Goal: Book appointment/travel/reservation

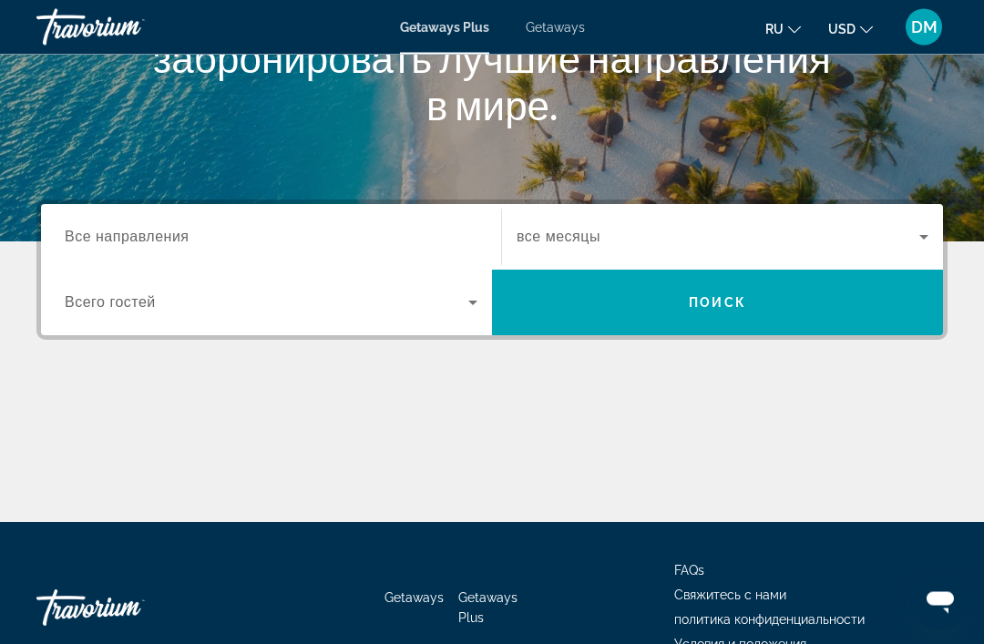
scroll to position [348, 0]
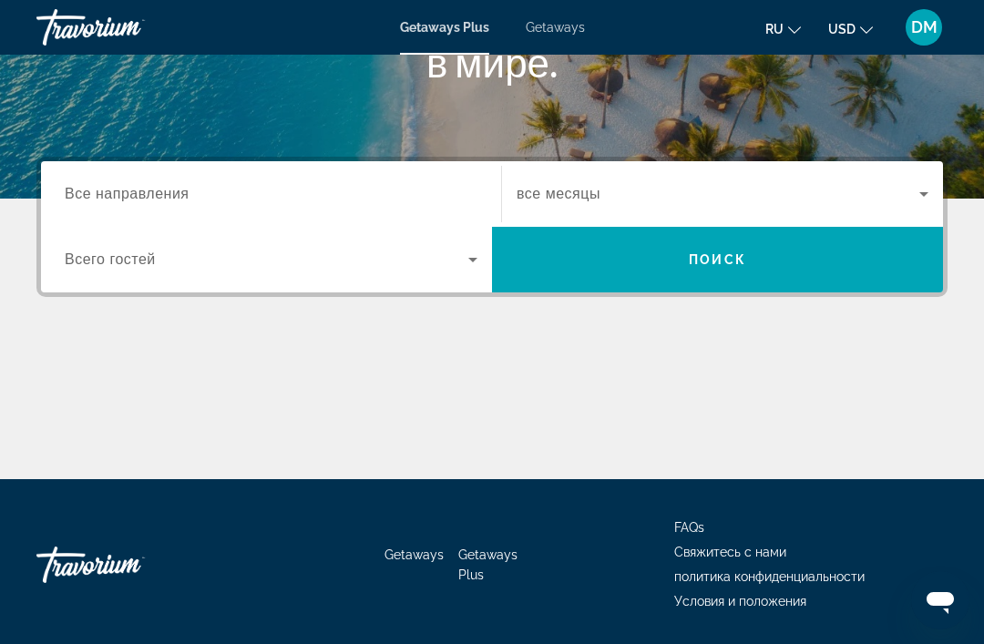
click at [742, 391] on div "Main content" at bounding box center [492, 411] width 912 height 137
click at [730, 392] on div "Main content" at bounding box center [492, 411] width 912 height 137
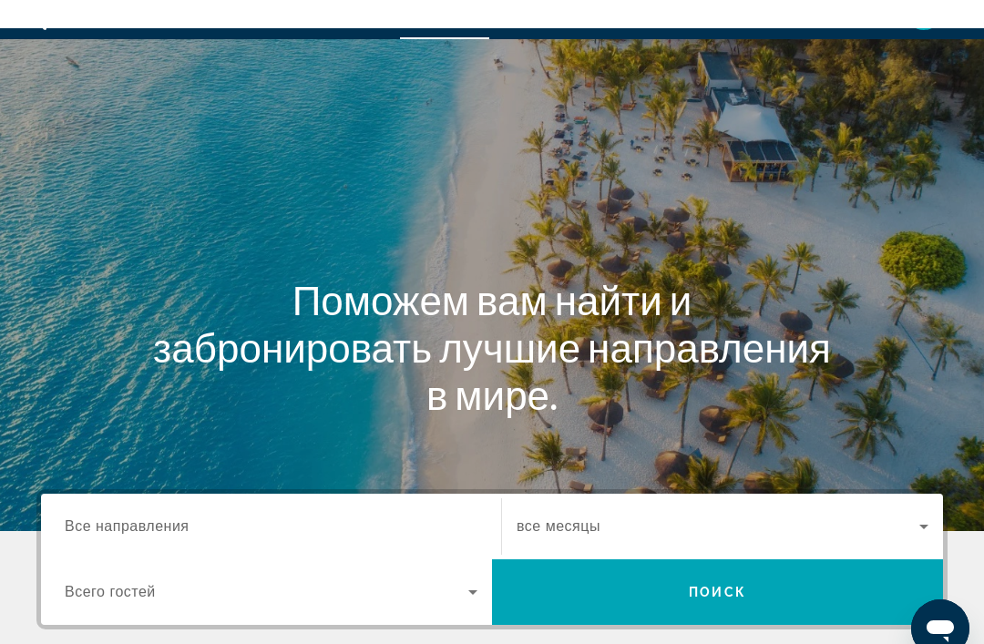
scroll to position [0, 0]
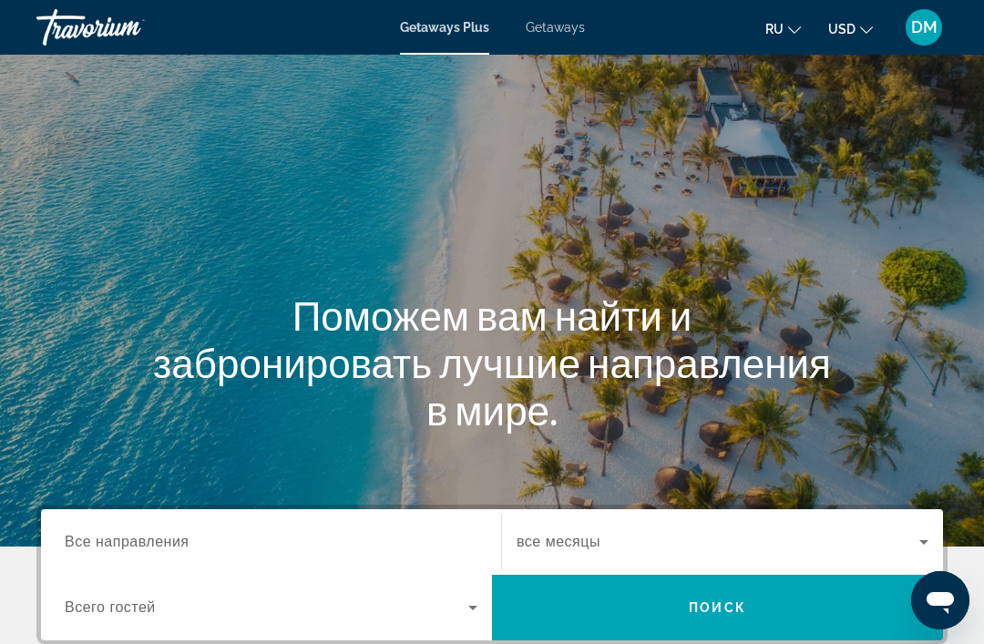
click at [744, 332] on h1 "Поможем вам найти и забронировать лучшие направления в мире." at bounding box center [492, 363] width 684 height 142
click at [748, 332] on h1 "Поможем вам найти и забронировать лучшие направления в мире." at bounding box center [492, 363] width 684 height 142
click at [757, 326] on h1 "Поможем вам найти и забронировать лучшие направления в мире." at bounding box center [492, 363] width 684 height 142
click at [766, 335] on h1 "Поможем вам найти и забронировать лучшие направления в мире." at bounding box center [492, 363] width 684 height 142
click at [576, 35] on span "Getaways" at bounding box center [555, 27] width 59 height 15
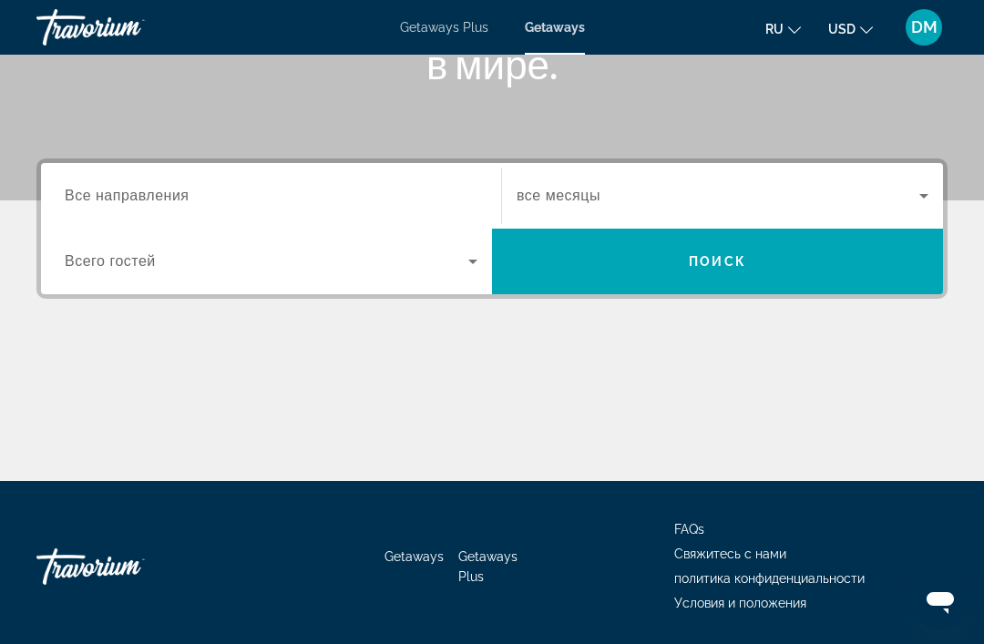
scroll to position [340, 0]
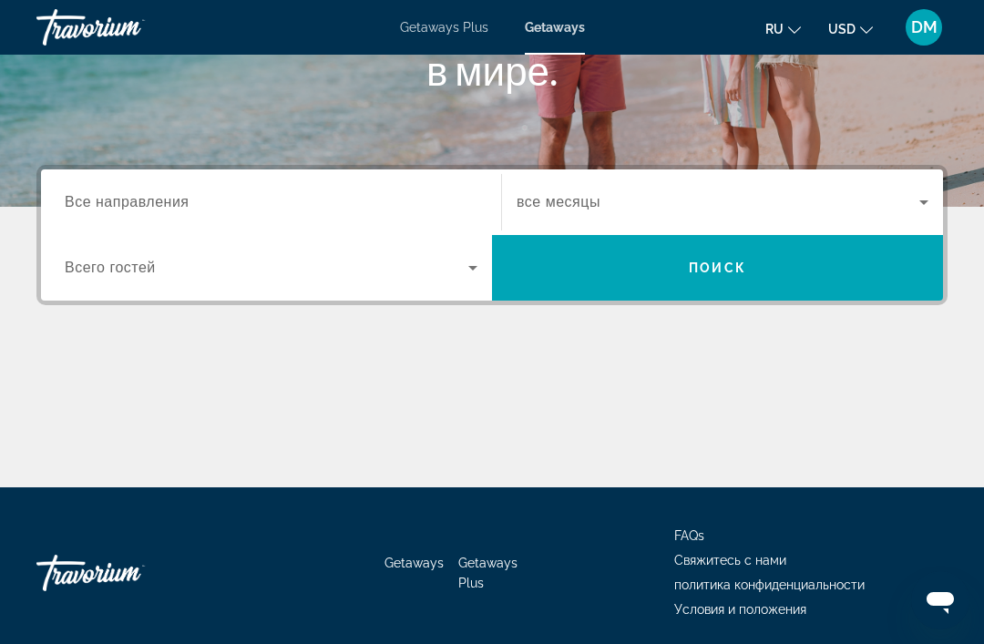
click at [918, 201] on icon "Search widget" at bounding box center [924, 202] width 22 height 22
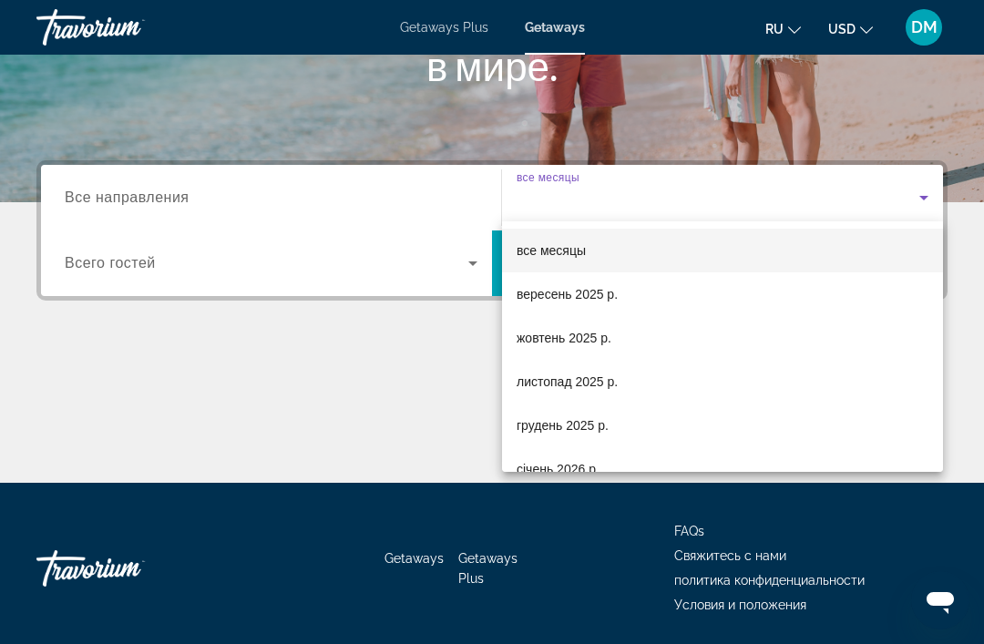
scroll to position [348, 0]
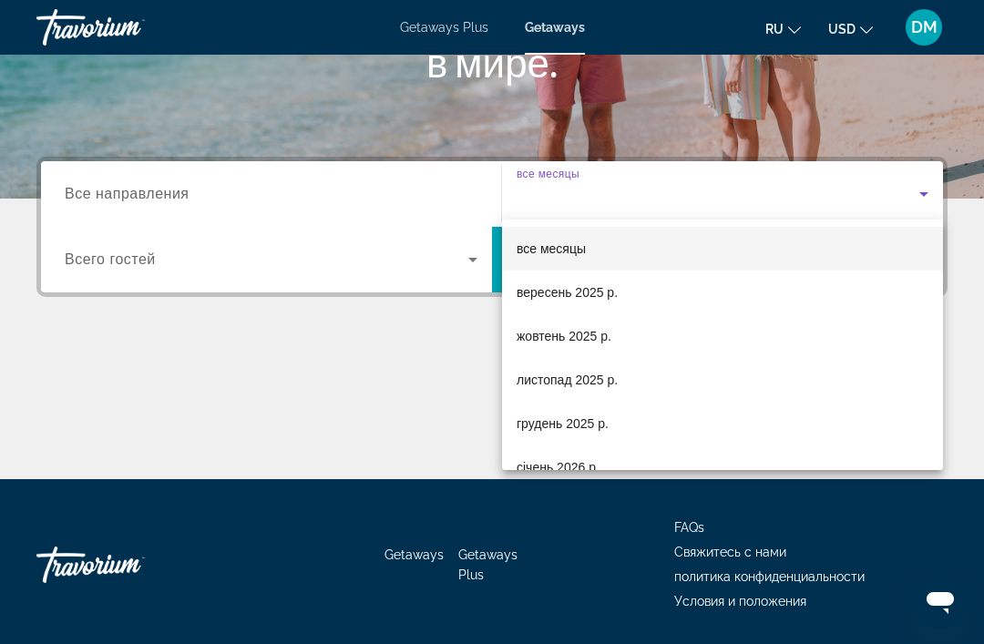
click at [417, 414] on div at bounding box center [492, 322] width 984 height 644
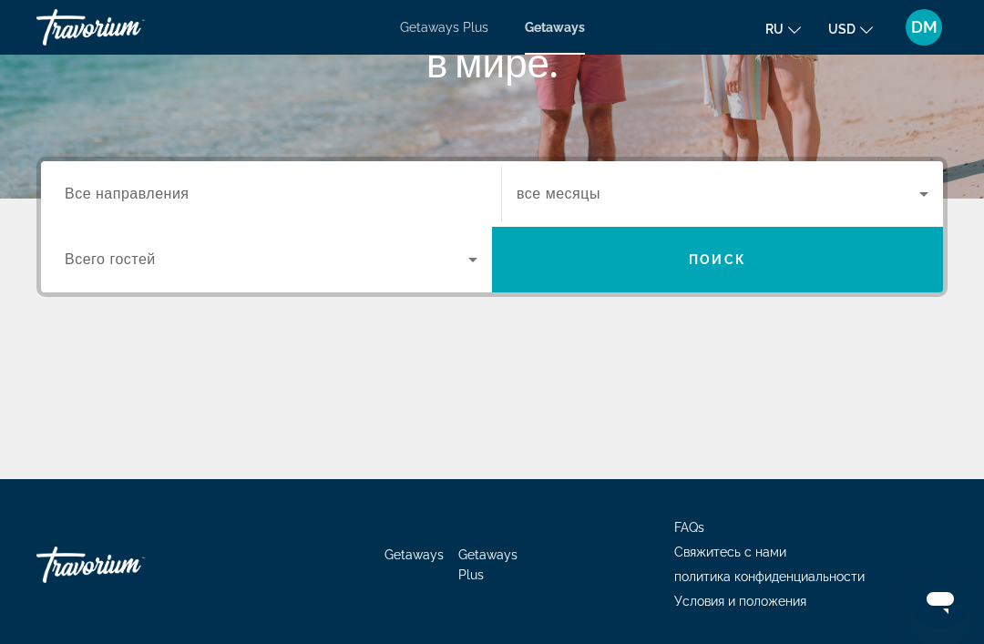
click at [420, 203] on input "Destination Все направления" at bounding box center [271, 195] width 413 height 22
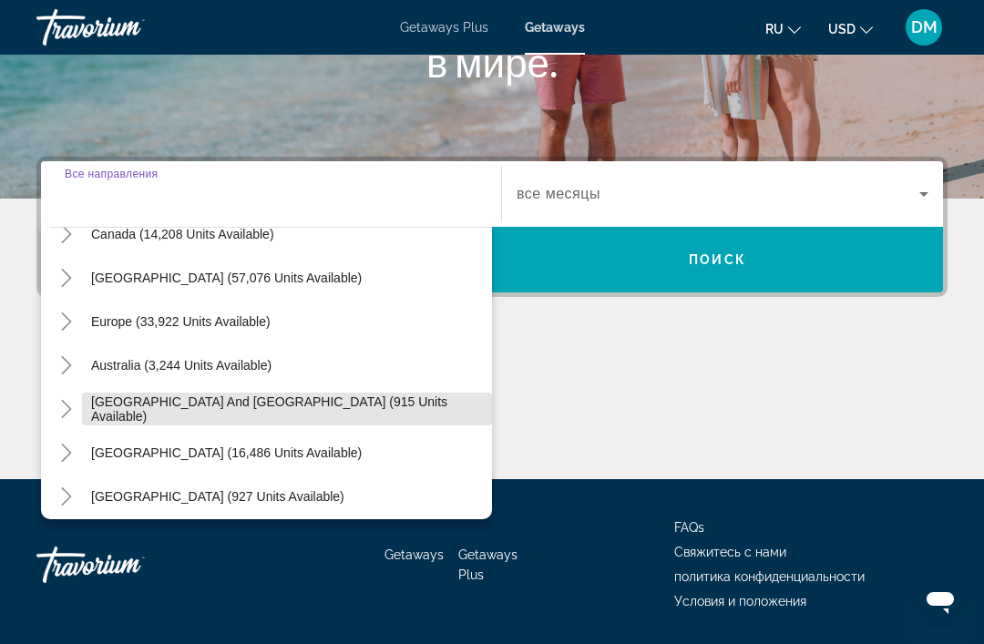
scroll to position [155, 0]
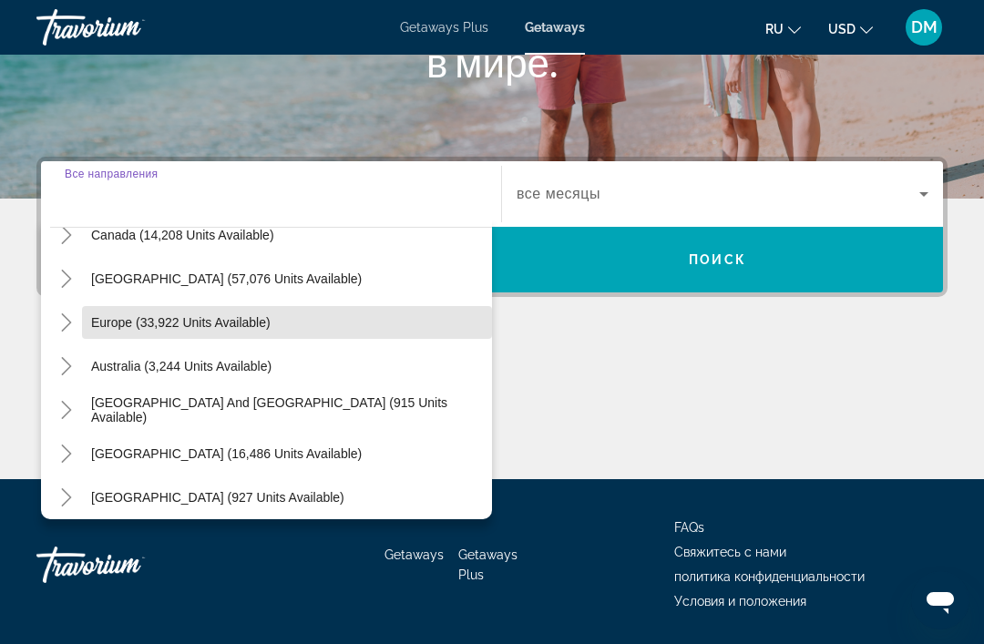
click at [392, 321] on span "Search widget" at bounding box center [287, 323] width 410 height 44
type input "**********"
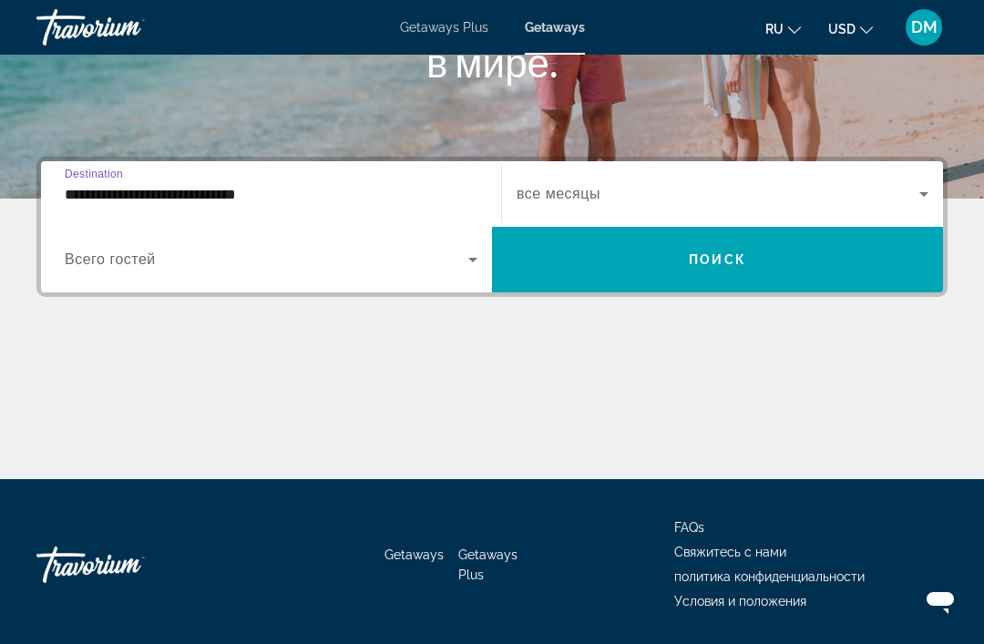
click at [469, 268] on icon "Search widget" at bounding box center [473, 260] width 22 height 22
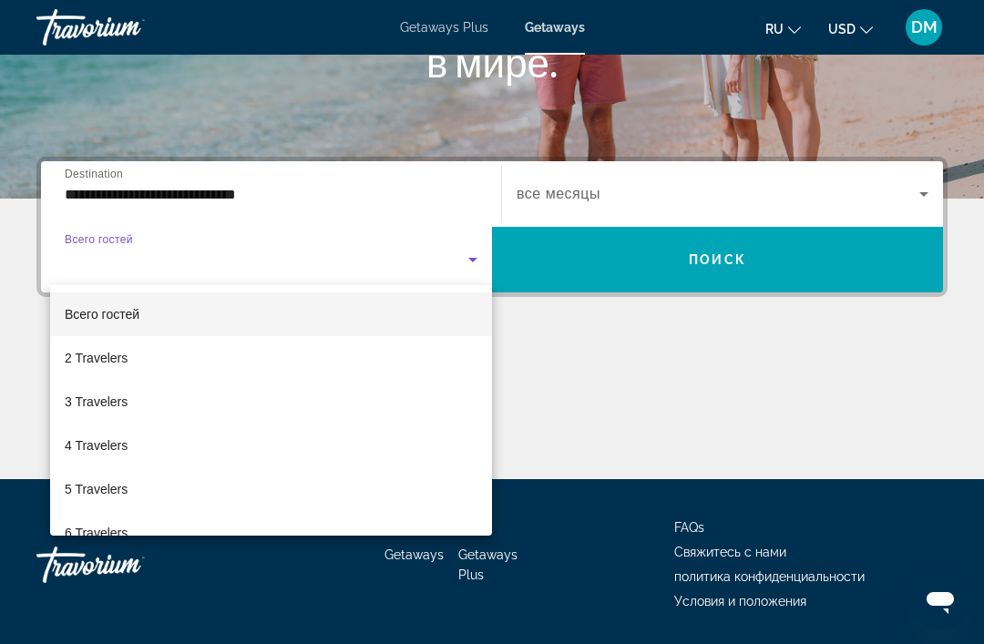
click at [583, 376] on div at bounding box center [492, 322] width 984 height 644
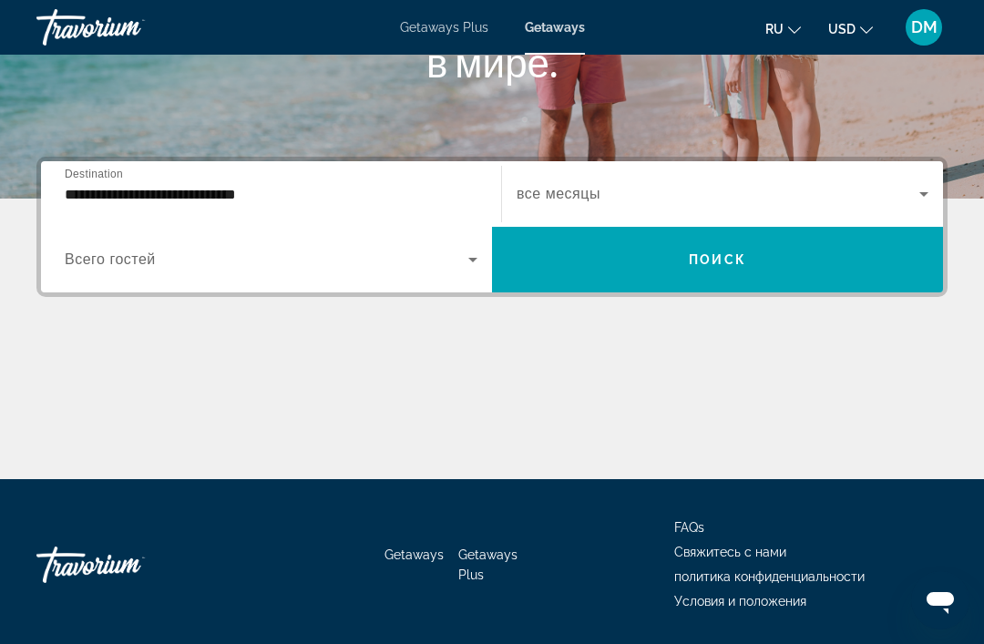
click at [757, 267] on span "Search widget" at bounding box center [717, 260] width 451 height 44
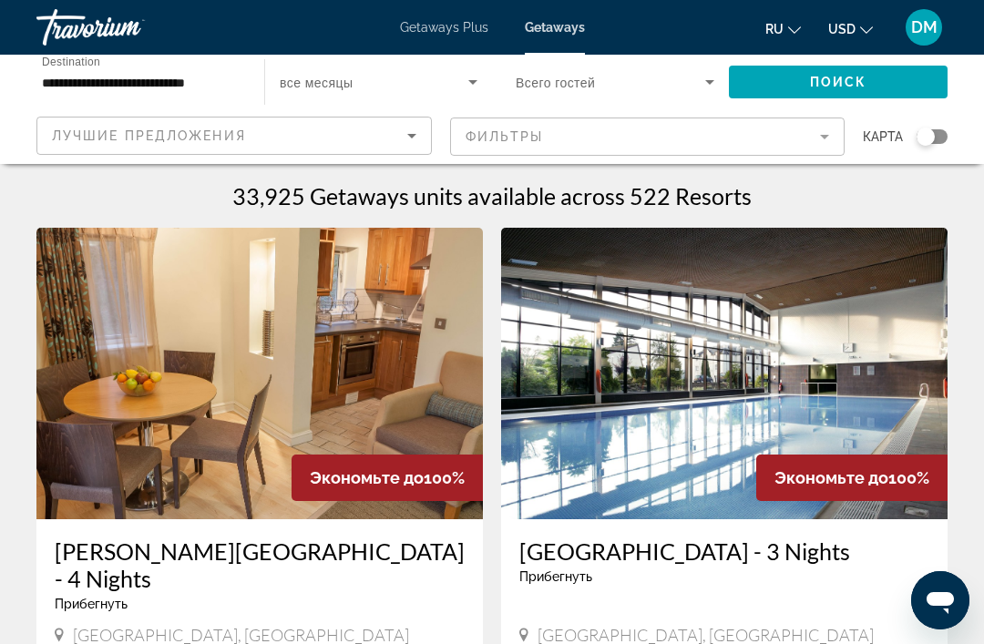
click at [417, 138] on icon "Sort by" at bounding box center [412, 136] width 22 height 22
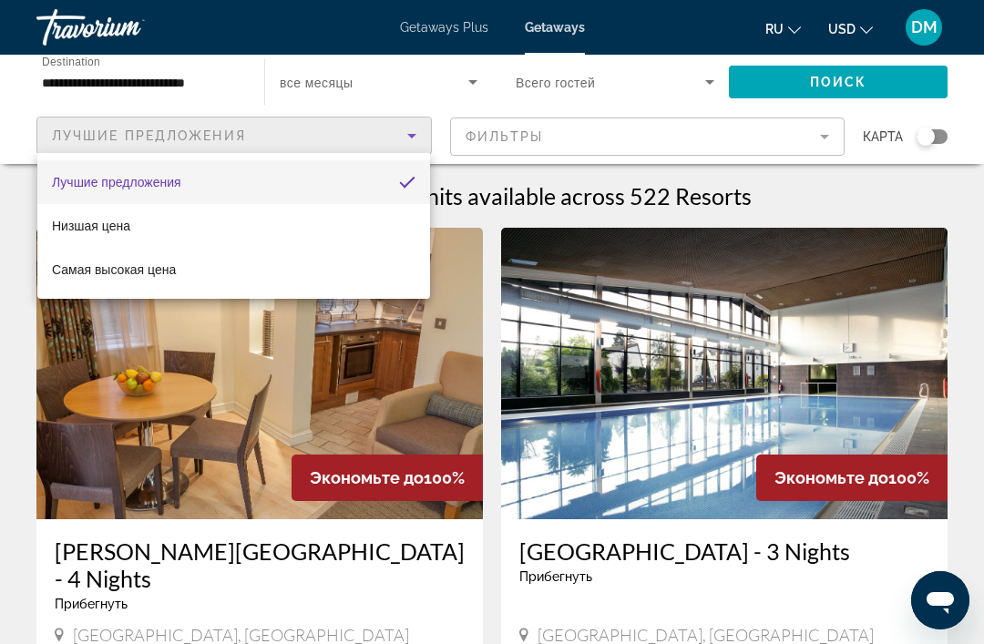
click at [356, 376] on div at bounding box center [492, 322] width 984 height 644
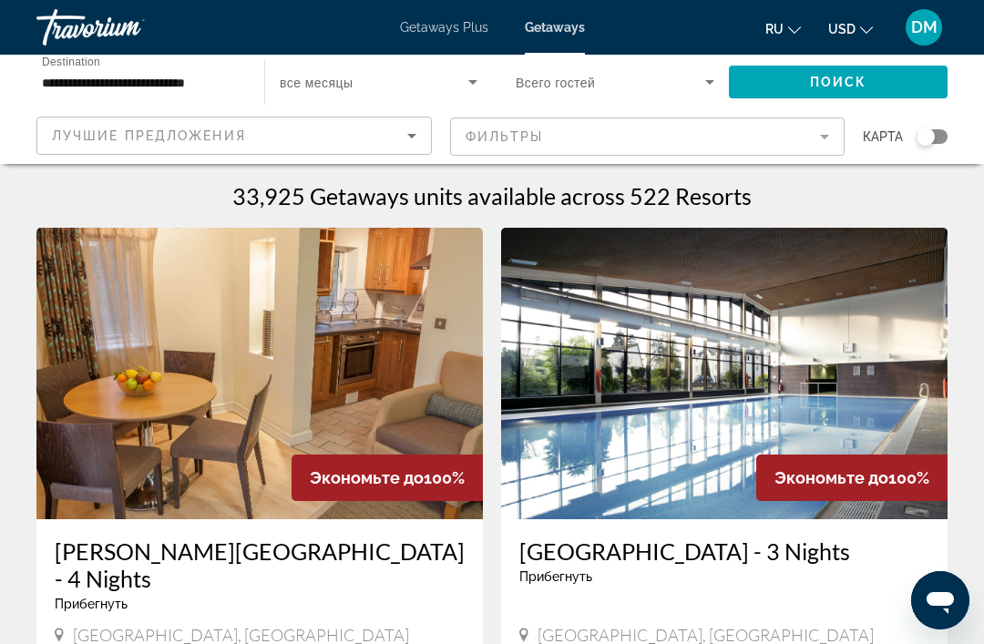
click at [820, 134] on mat-form-field "Фильтры" at bounding box center [648, 137] width 396 height 38
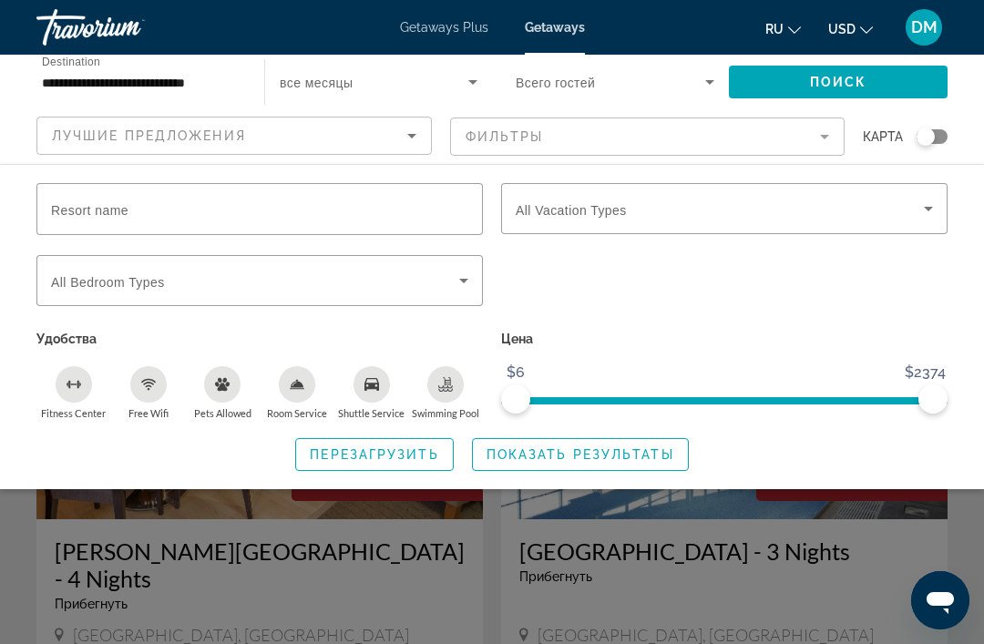
click at [417, 134] on icon "Sort by" at bounding box center [412, 136] width 22 height 22
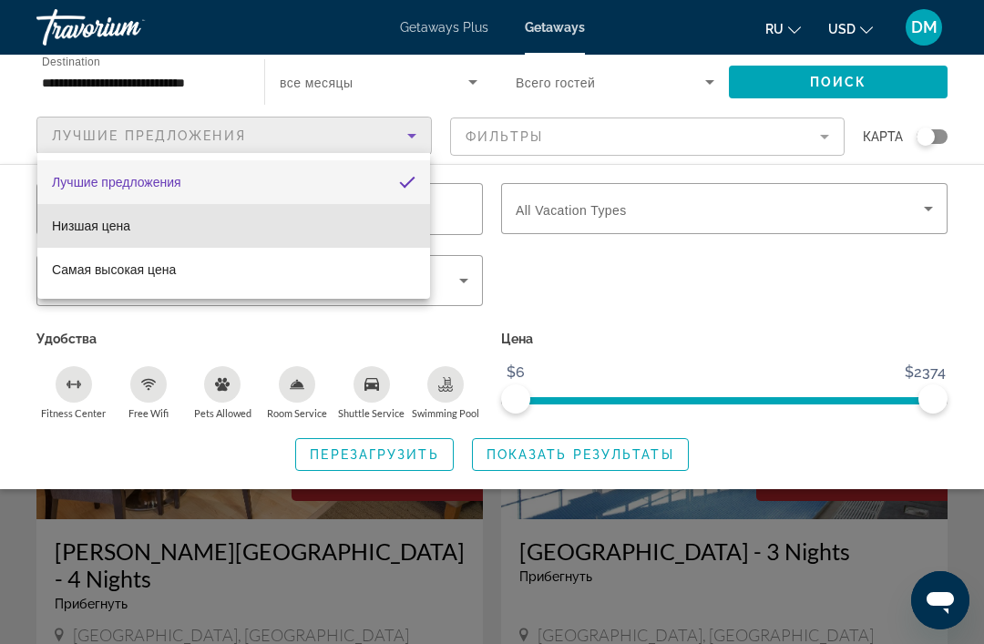
click at [382, 235] on mat-option "Низшая цена" at bounding box center [233, 226] width 393 height 44
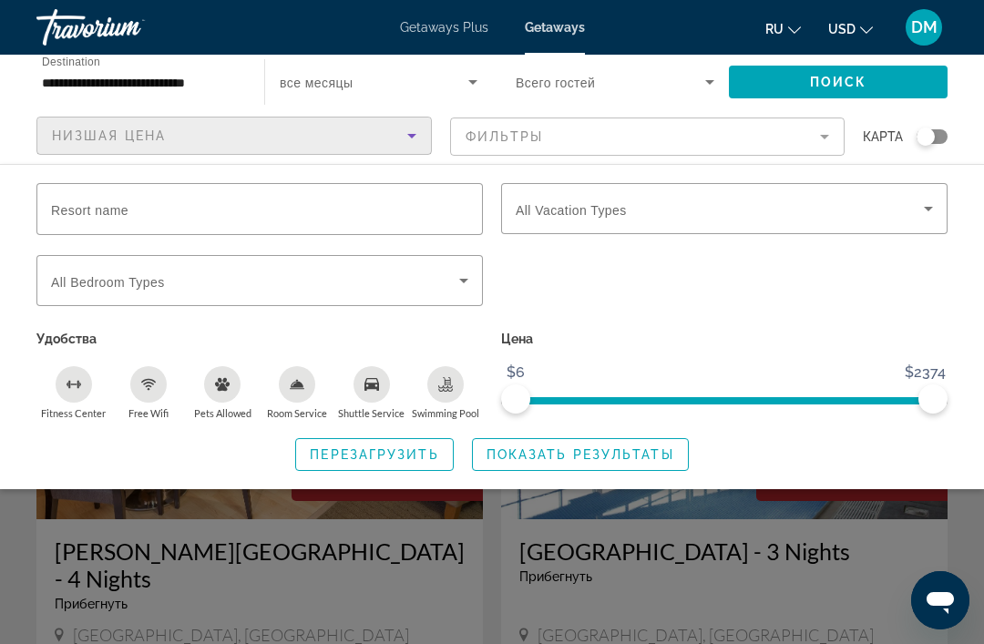
click at [821, 134] on mat-form-field "Фильтры" at bounding box center [648, 137] width 396 height 38
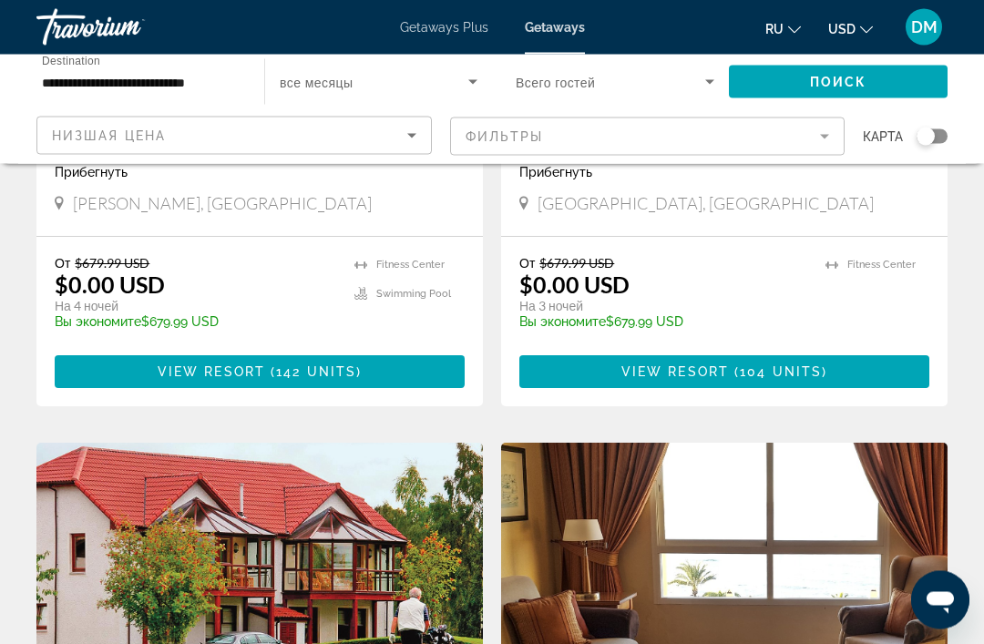
scroll to position [1670, 0]
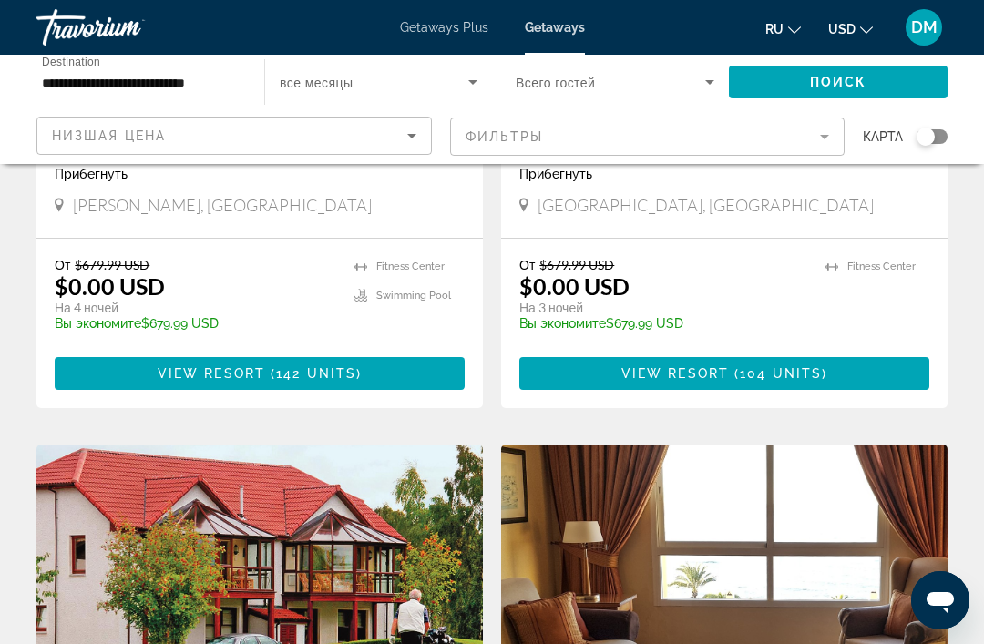
click at [812, 130] on mat-form-field "Фильтры" at bounding box center [648, 137] width 396 height 38
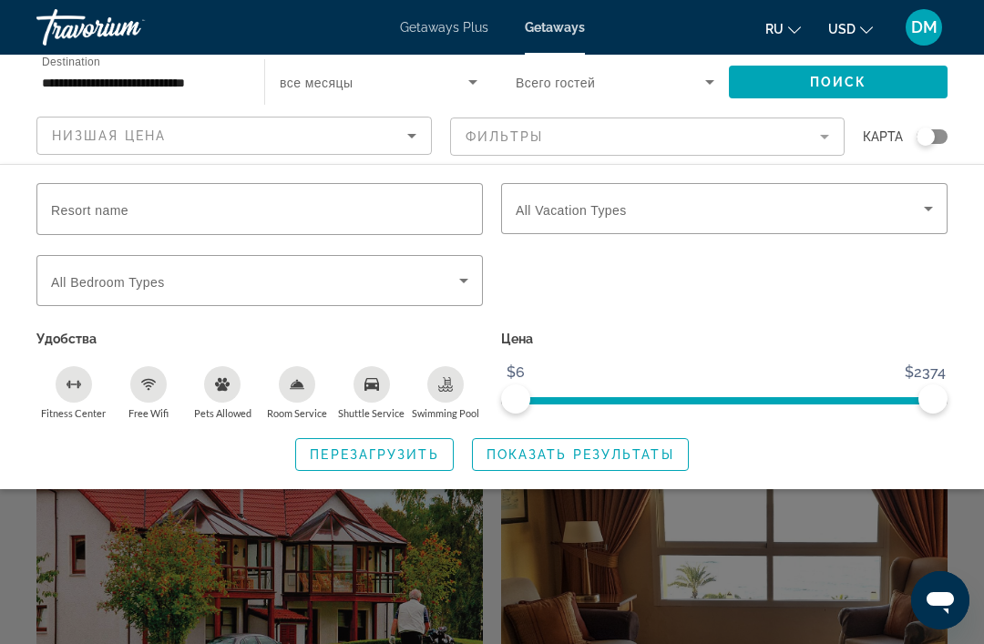
click at [410, 128] on icon "Sort by" at bounding box center [412, 136] width 22 height 22
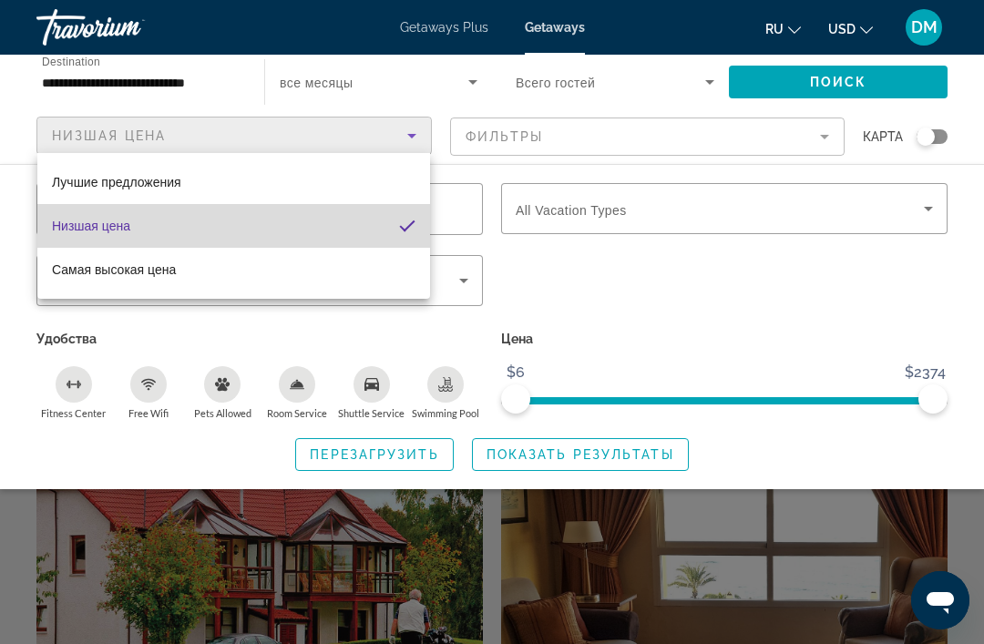
click at [191, 224] on mat-option "Низшая цена" at bounding box center [233, 226] width 393 height 44
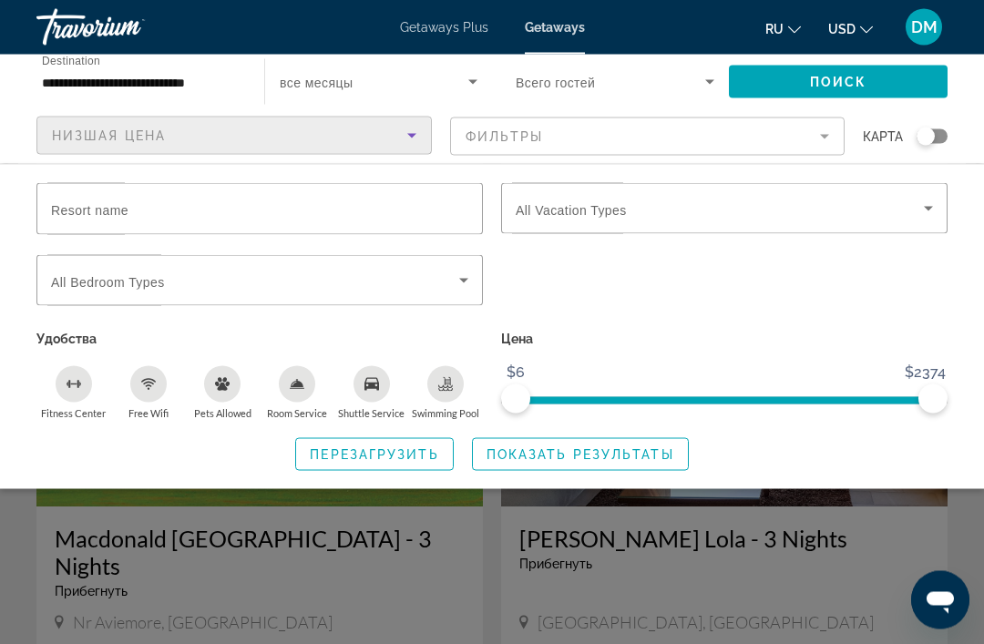
scroll to position [1900, 0]
click at [62, 611] on div "Search widget" at bounding box center [492, 458] width 984 height 371
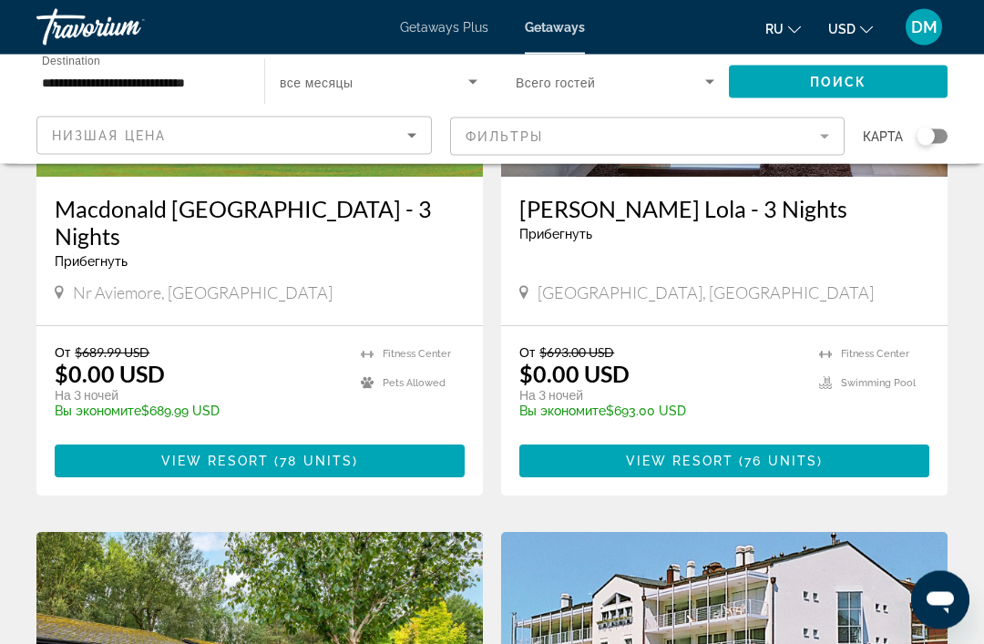
scroll to position [2230, 0]
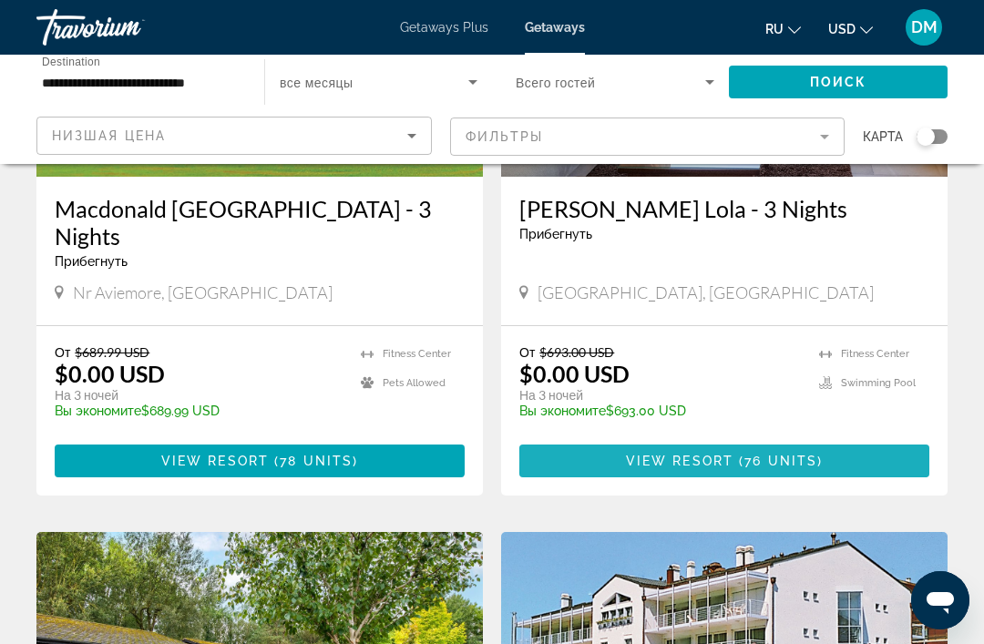
click at [886, 439] on span "Main content" at bounding box center [725, 461] width 410 height 44
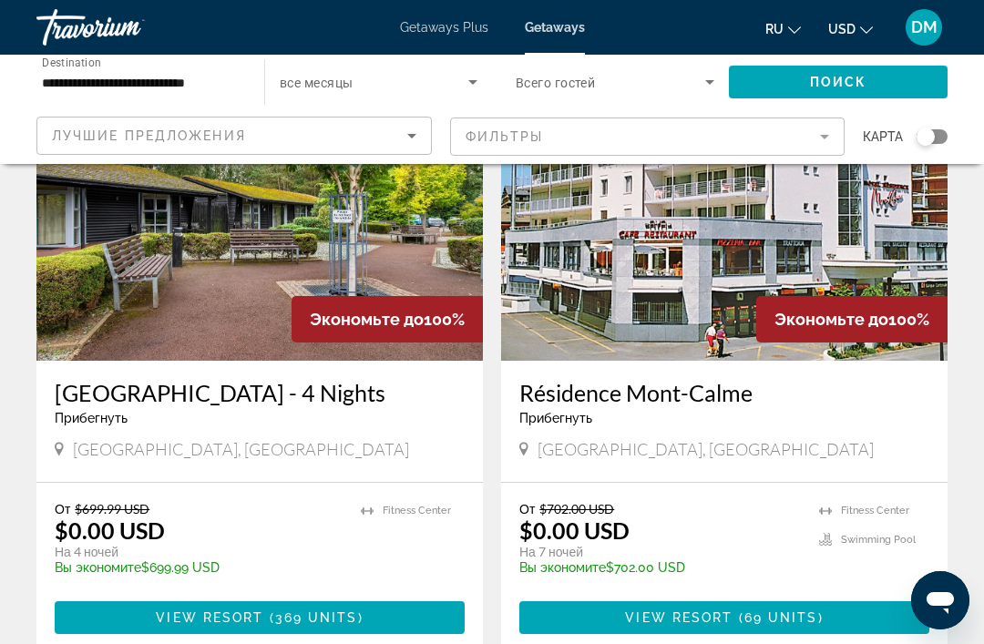
scroll to position [2677, 0]
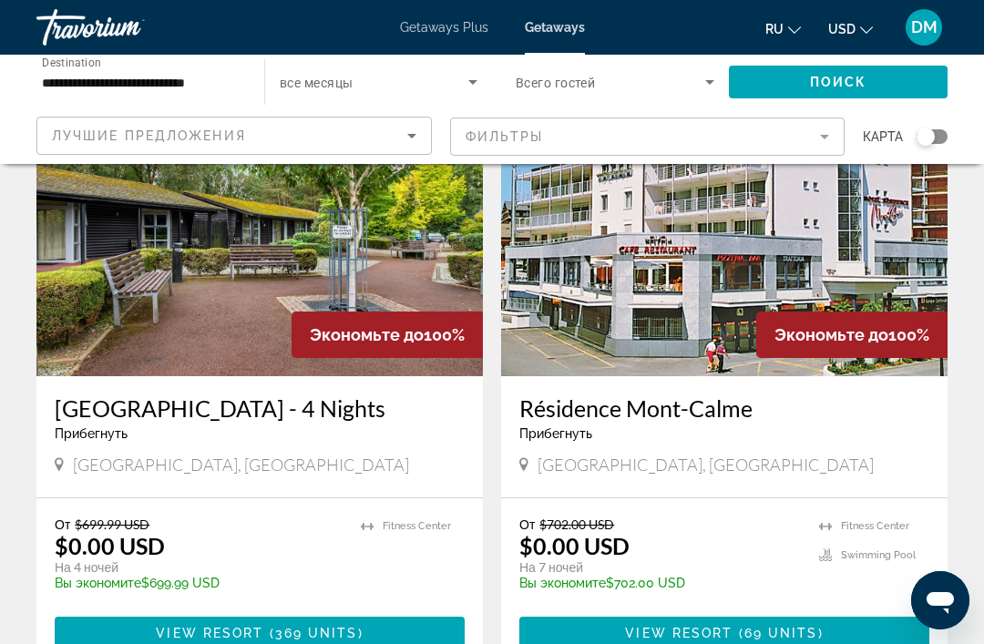
click at [891, 231] on img "Main content" at bounding box center [724, 231] width 447 height 292
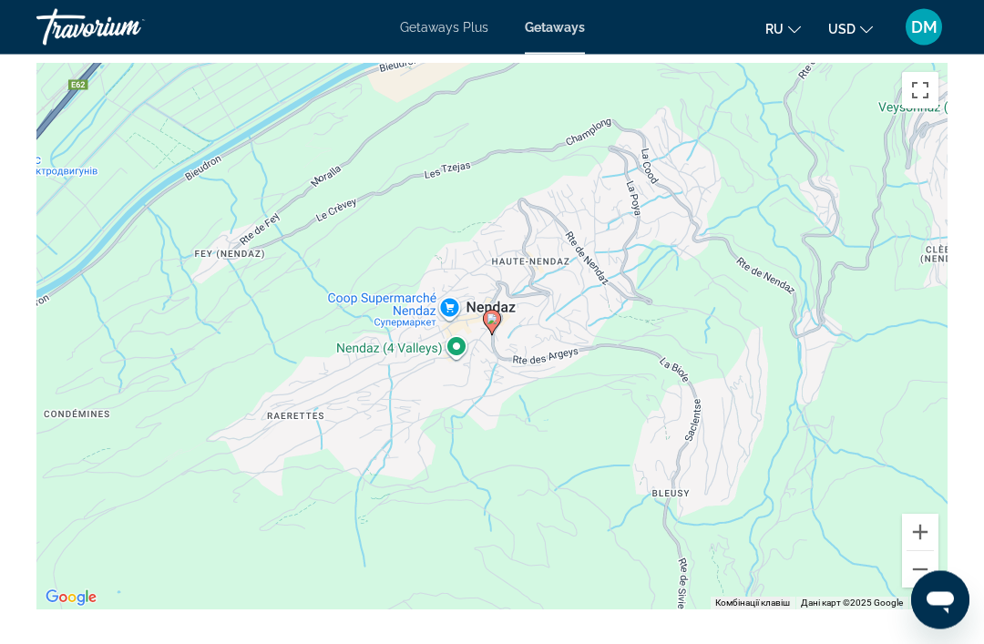
scroll to position [3262, 0]
click at [922, 563] on button "Зменшити" at bounding box center [920, 568] width 36 height 36
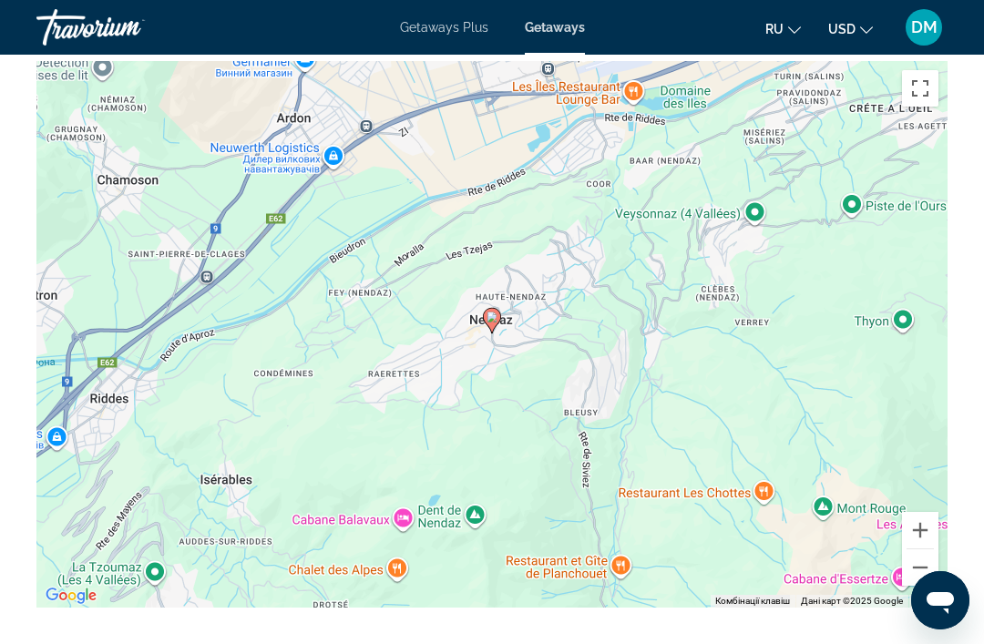
click at [920, 561] on button "Зменшити" at bounding box center [920, 568] width 36 height 36
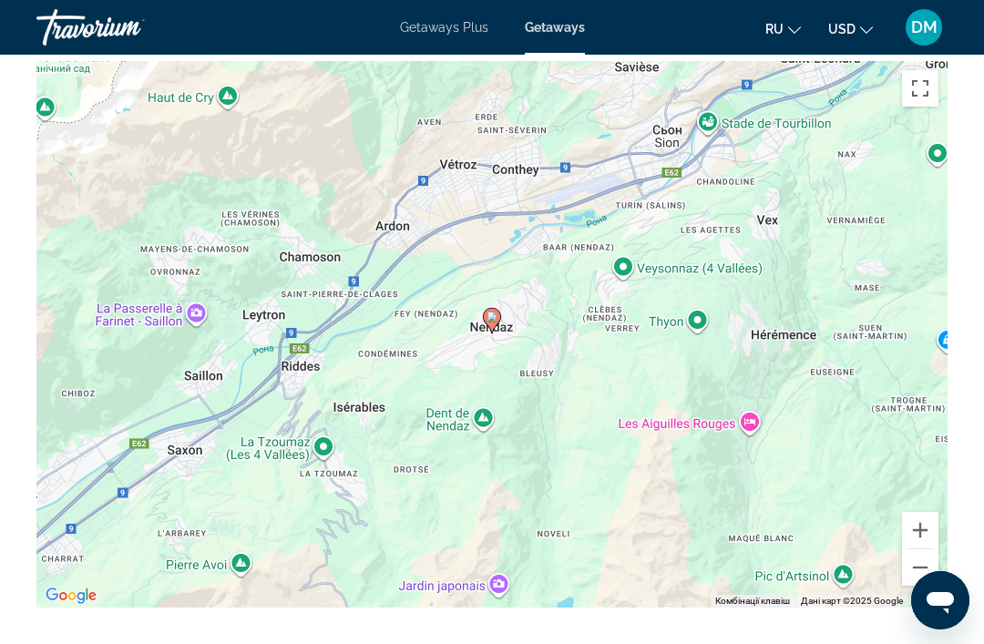
click at [918, 561] on button "Зменшити" at bounding box center [920, 568] width 36 height 36
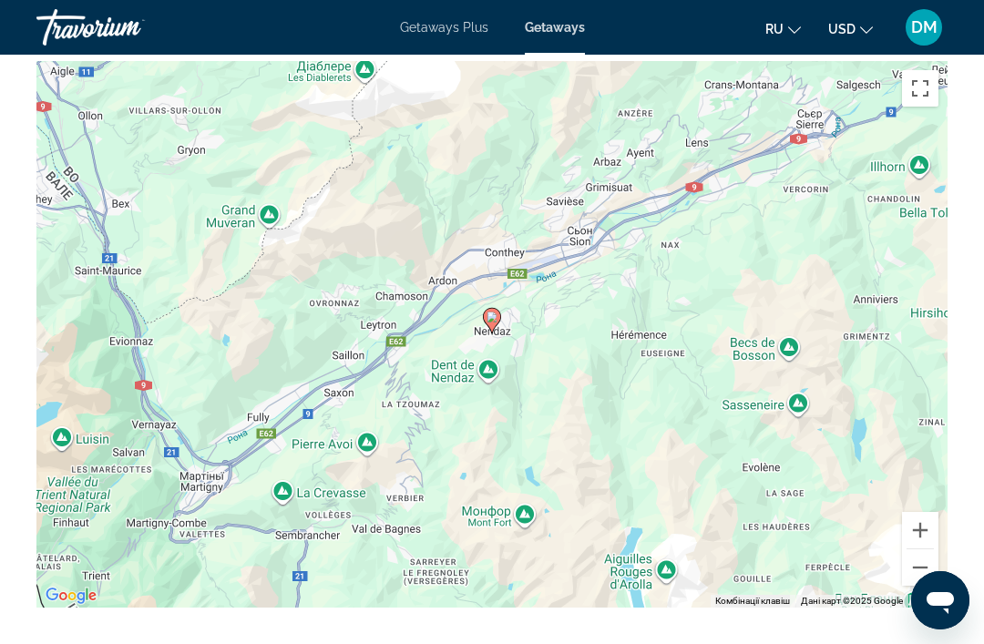
click at [918, 561] on button "Зменшити" at bounding box center [920, 568] width 36 height 36
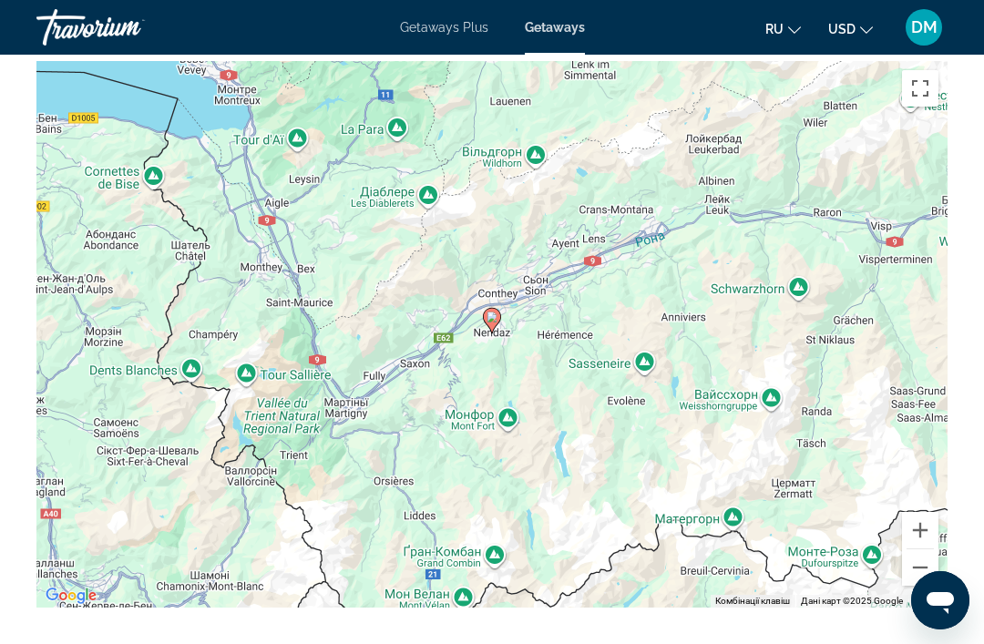
click at [914, 561] on button "Зменшити" at bounding box center [920, 568] width 36 height 36
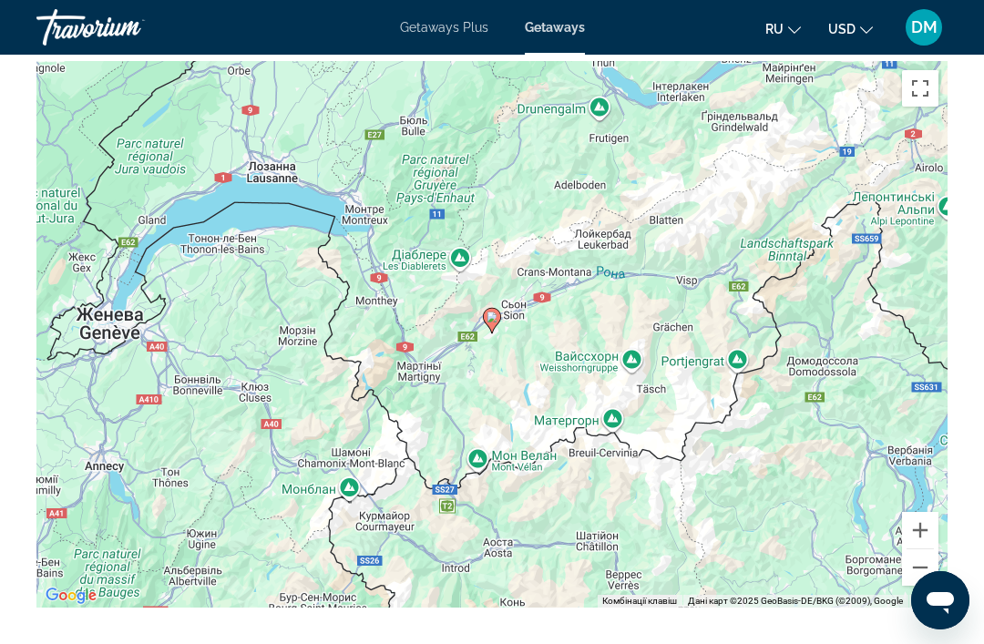
click at [915, 560] on button "Зменшити" at bounding box center [920, 568] width 36 height 36
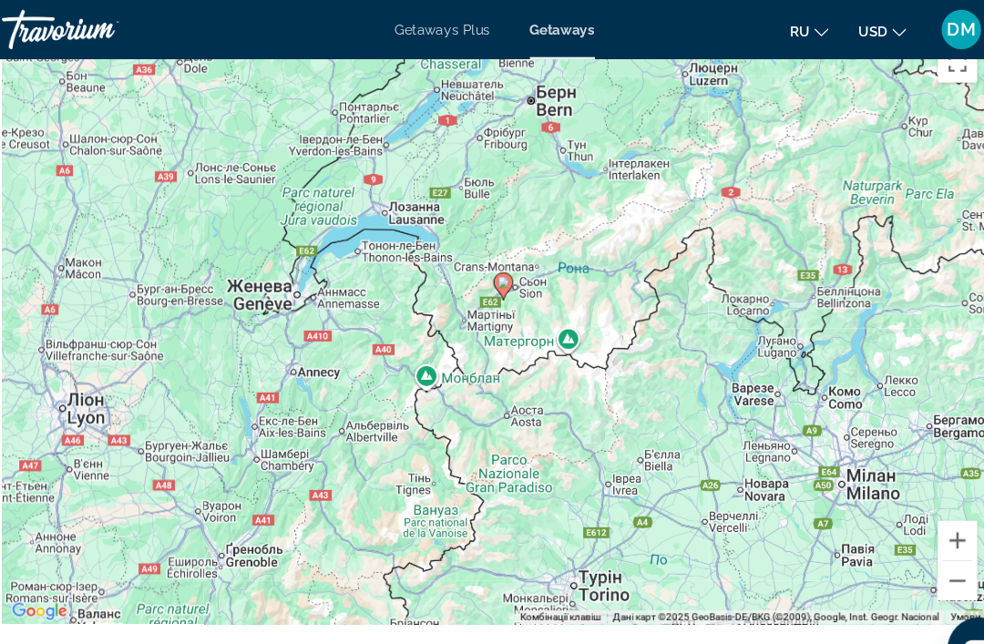
scroll to position [3293, 0]
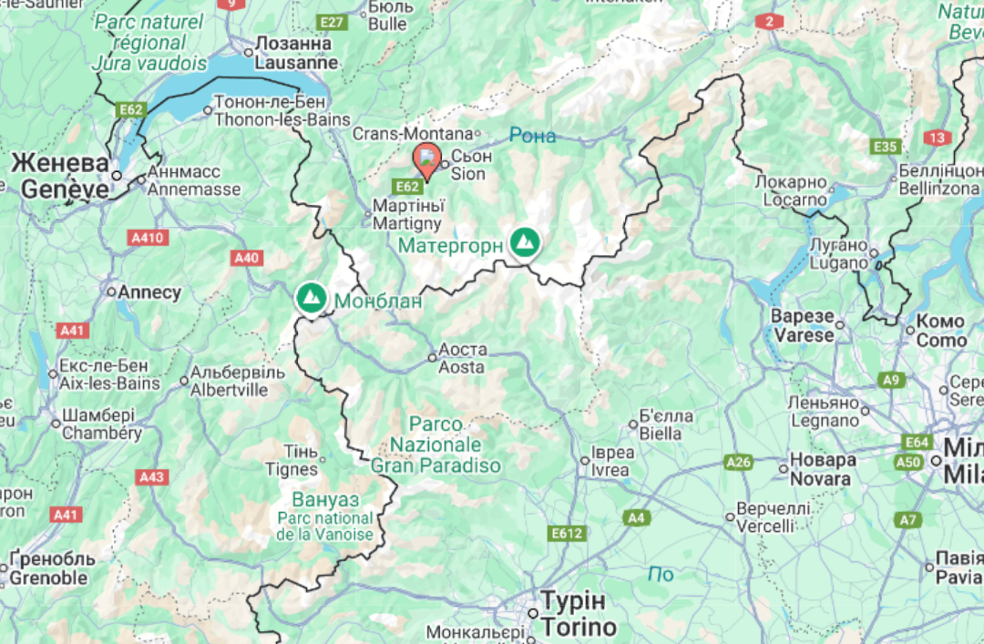
click at [536, 293] on div "Увімкніть режим перетягування за допомогою клавіатури, натиснувши Alt + Enter. …" at bounding box center [492, 302] width 912 height 547
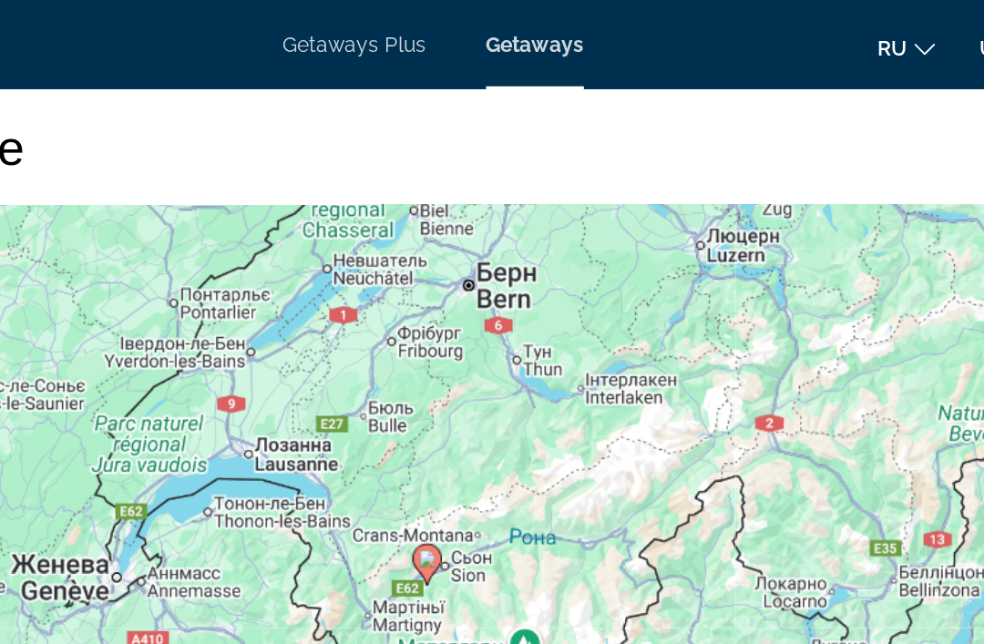
scroll to position [3196, 0]
